Goal: Navigation & Orientation: Find specific page/section

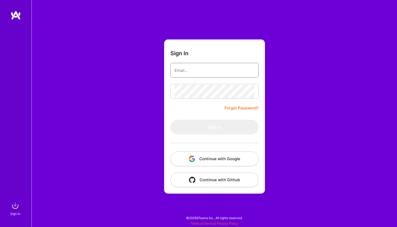
type input "[PERSON_NAME][EMAIL_ADDRESS][PERSON_NAME][DOMAIN_NAME]"
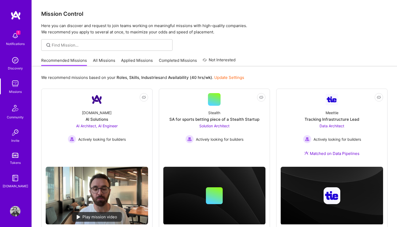
click at [16, 43] on div "Notifications" at bounding box center [15, 44] width 19 height 6
click at [16, 43] on div "1 Notifications Discovery Missions Community Invite Tokens [DOMAIN_NAME]" at bounding box center [16, 108] width 32 height 159
click at [237, 32] on p "Here you can discover and request to join teams working on meaningful missions …" at bounding box center [214, 29] width 347 height 13
